Goal: Information Seeking & Learning: Find specific fact

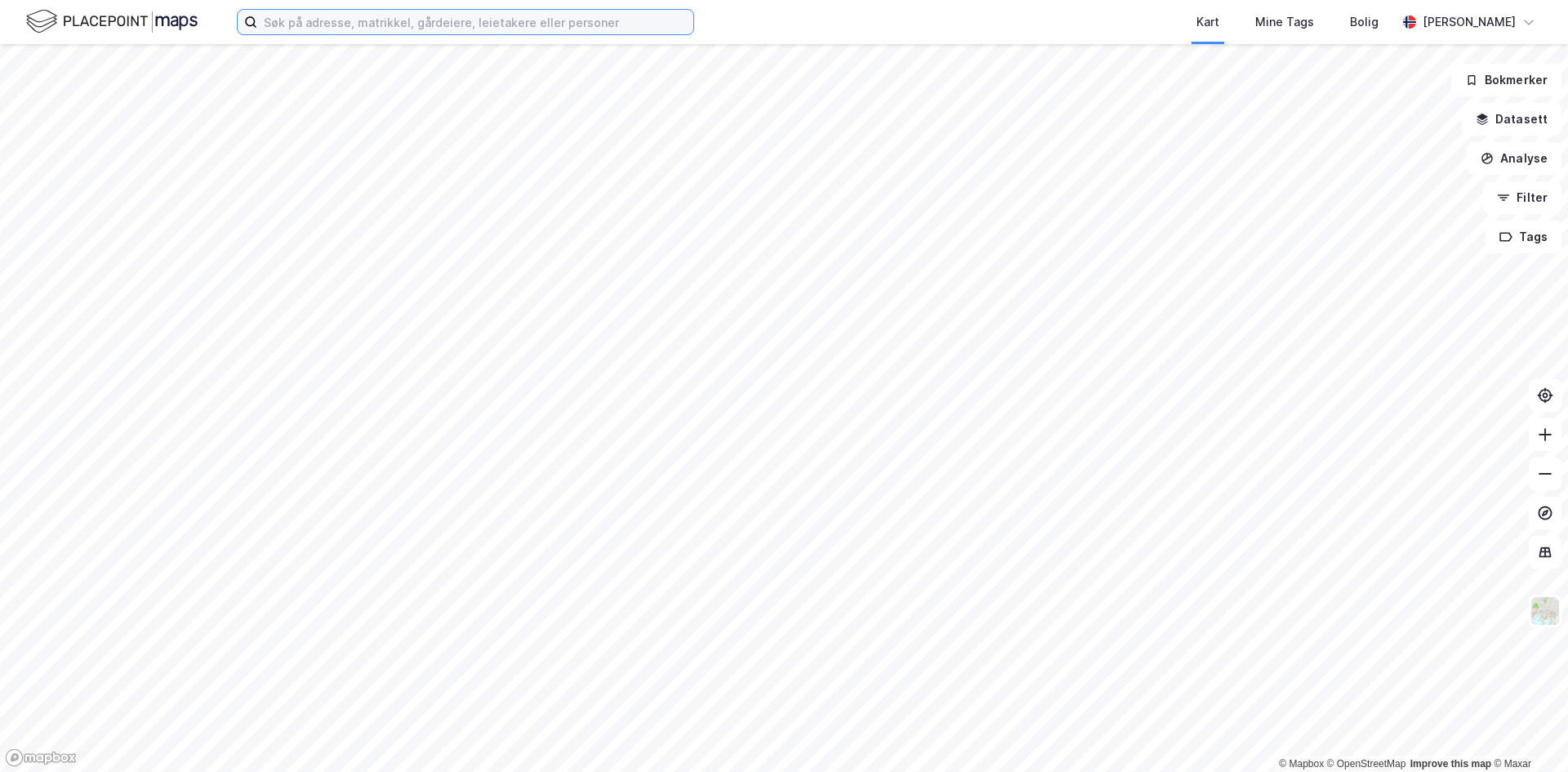
click at [318, 24] on input at bounding box center [475, 22] width 436 height 25
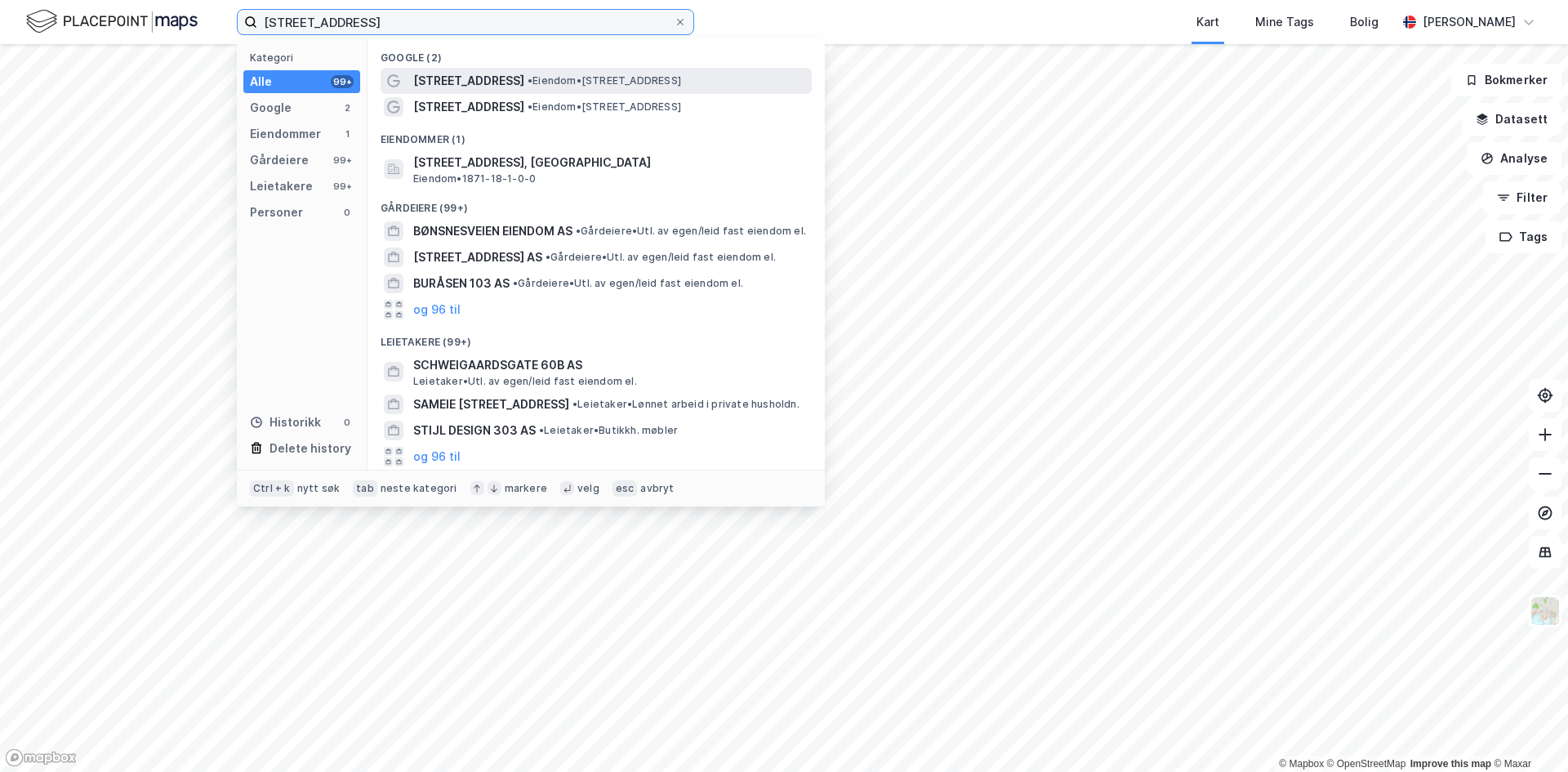
type input "[STREET_ADDRESS]"
click at [446, 77] on span "[STREET_ADDRESS]" at bounding box center [469, 81] width 111 height 20
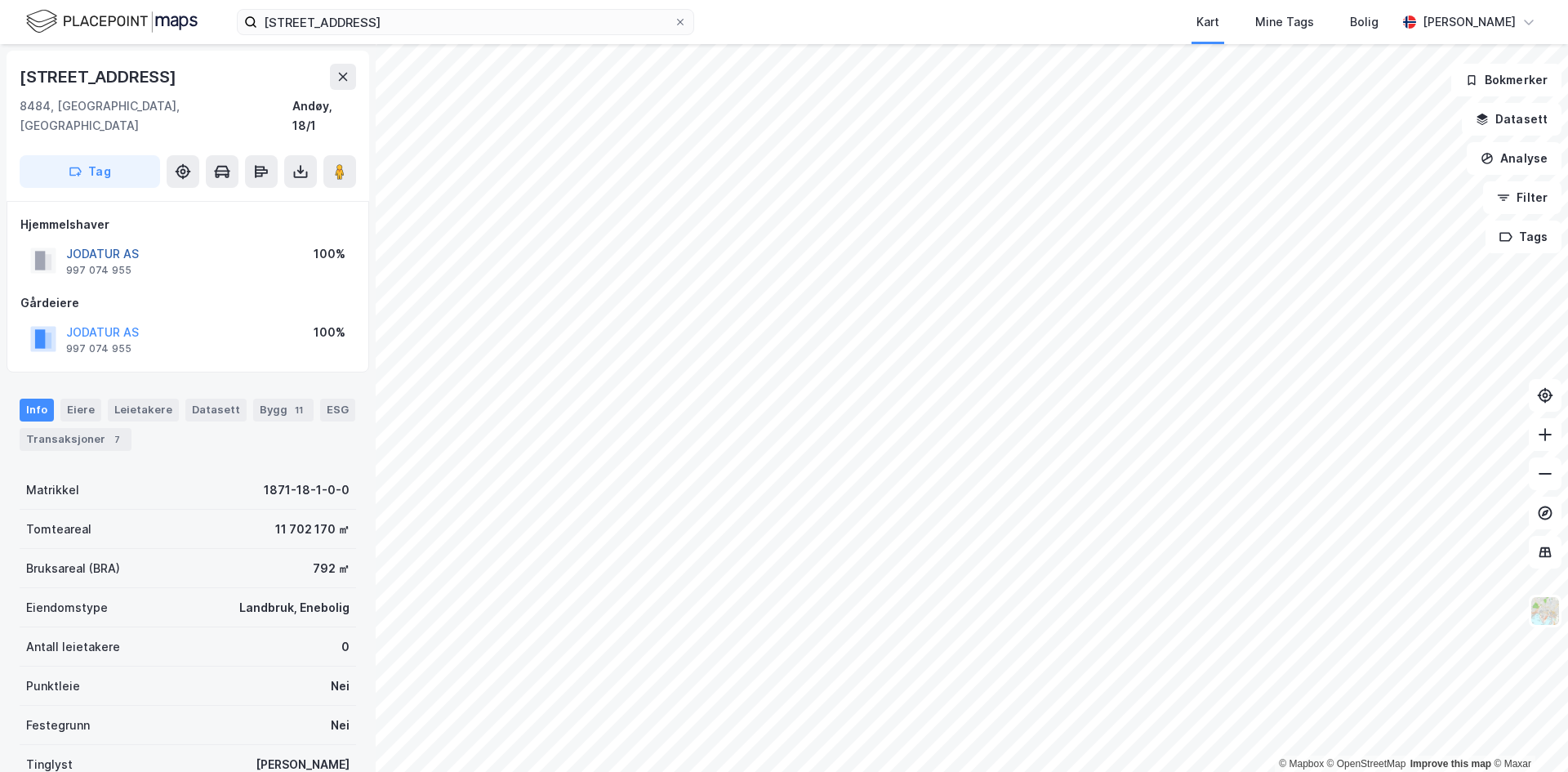
click at [0, 0] on button "JODATUR AS" at bounding box center [0, 0] width 0 height 0
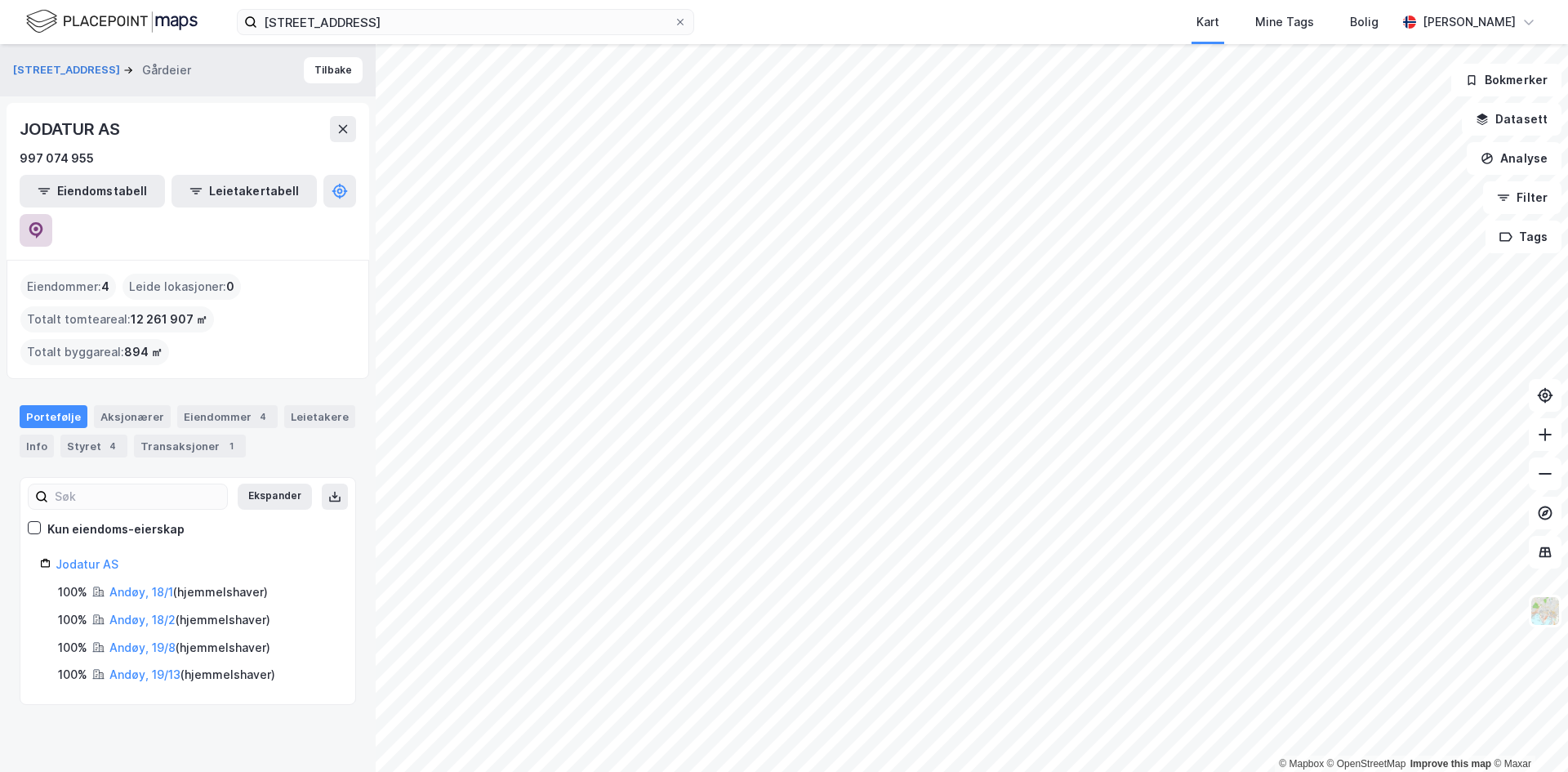
click at [44, 222] on icon at bounding box center [36, 230] width 17 height 17
